Goal: Information Seeking & Learning: Learn about a topic

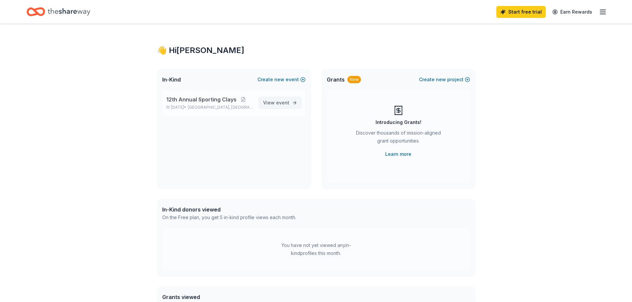
click at [278, 103] on span "event" at bounding box center [282, 103] width 13 height 6
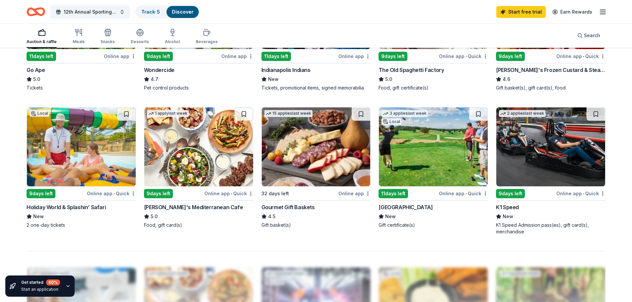
scroll to position [429, 0]
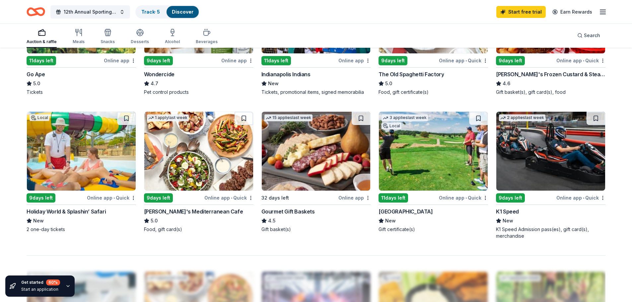
click at [557, 179] on img at bounding box center [550, 151] width 109 height 79
click at [301, 213] on div "Gourmet Gift Baskets" at bounding box center [287, 212] width 53 height 8
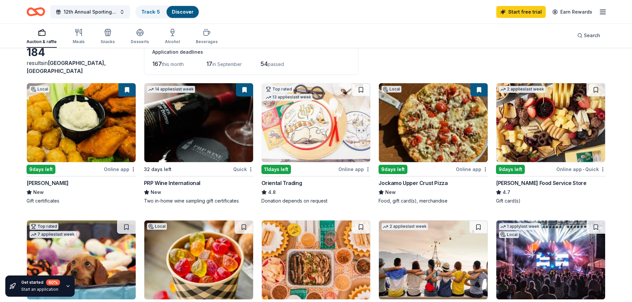
scroll to position [0, 0]
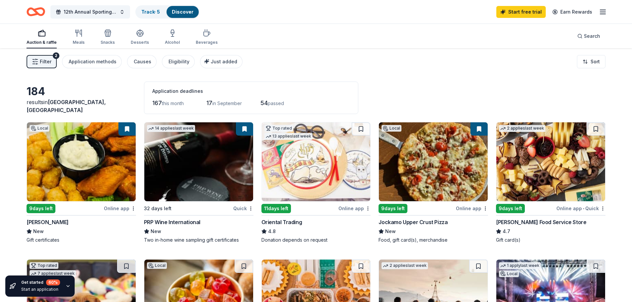
click at [74, 166] on img at bounding box center [81, 161] width 109 height 79
click at [541, 190] on img at bounding box center [550, 161] width 109 height 79
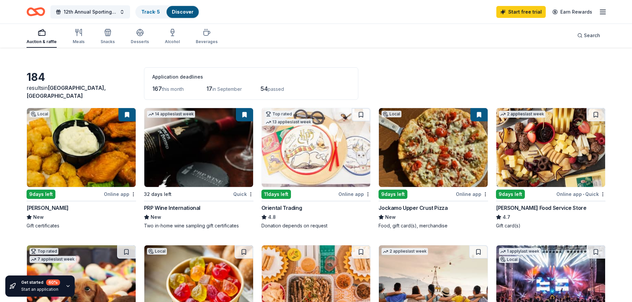
scroll to position [13, 0]
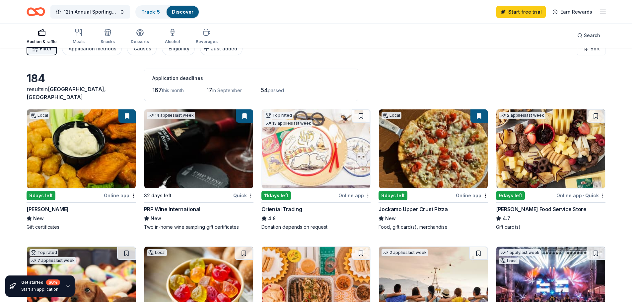
click at [197, 173] on img at bounding box center [198, 148] width 109 height 79
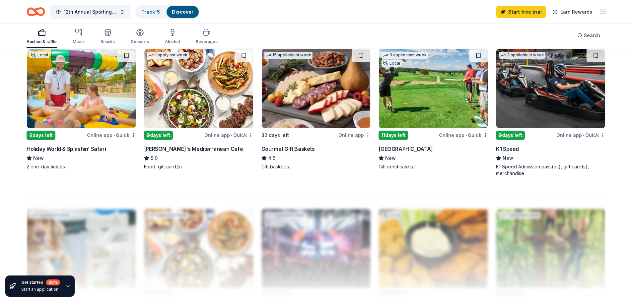
scroll to position [510, 0]
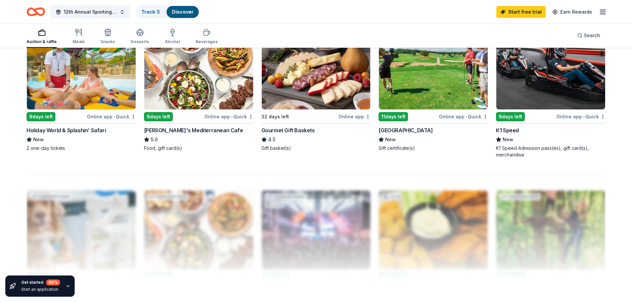
click at [418, 93] on img at bounding box center [433, 70] width 109 height 79
click at [421, 119] on div "11 days left" at bounding box center [407, 116] width 59 height 8
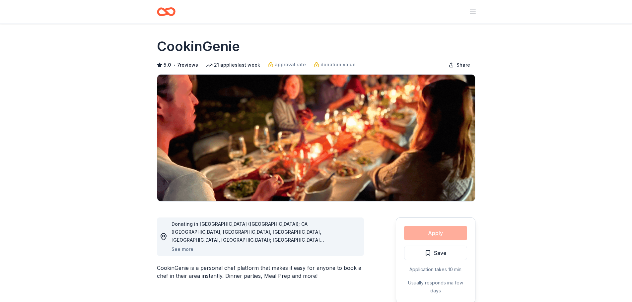
scroll to position [106, 0]
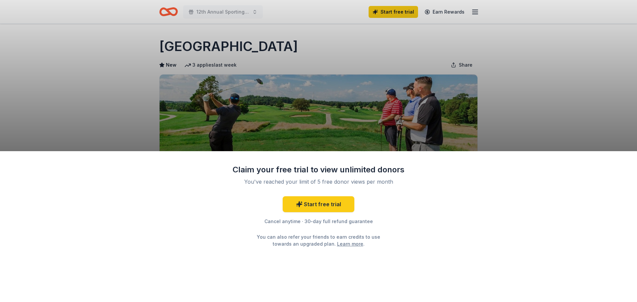
click at [494, 131] on div "Claim your free trial to view unlimited donors You've reached your limit of 5 f…" at bounding box center [318, 151] width 637 height 302
click at [440, 241] on div "Claim your free trial to view unlimited donors You've reached your limit of 5 f…" at bounding box center [318, 226] width 637 height 151
drag, startPoint x: 575, startPoint y: 50, endPoint x: 585, endPoint y: 80, distance: 31.6
click at [581, 93] on div "Claim your free trial to view unlimited donors You've reached your limit of 5 f…" at bounding box center [318, 151] width 637 height 302
click at [524, 27] on div "Claim your free trial to view unlimited donors You've reached your limit of 5 f…" at bounding box center [318, 151] width 637 height 302
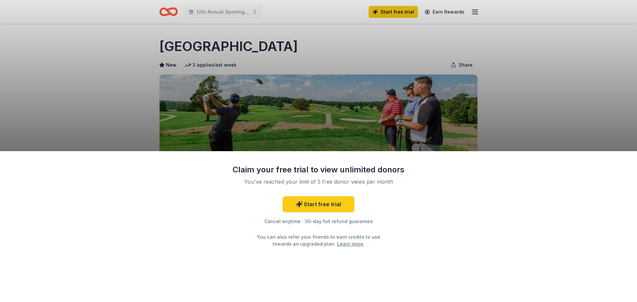
click at [353, 51] on div "Claim your free trial to view unlimited donors You've reached your limit of 5 f…" at bounding box center [318, 151] width 637 height 302
drag, startPoint x: 634, startPoint y: 88, endPoint x: 636, endPoint y: 65, distance: 22.6
click at [631, 104] on div "Claim your free trial to view unlimited donors You've reached your limit of 5 f…" at bounding box center [318, 151] width 637 height 302
